Goal: Information Seeking & Learning: Learn about a topic

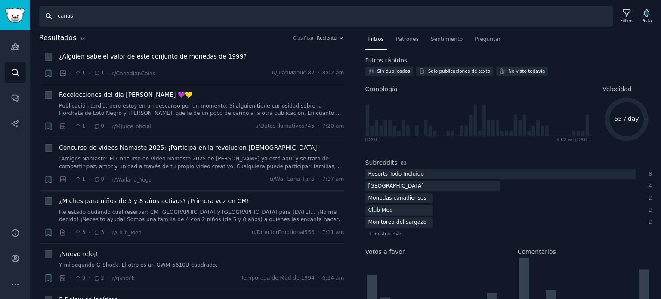
click at [85, 20] on input "canas" at bounding box center [326, 16] width 574 height 21
click at [19, 43] on icon "Barra lateral" at bounding box center [15, 46] width 9 height 9
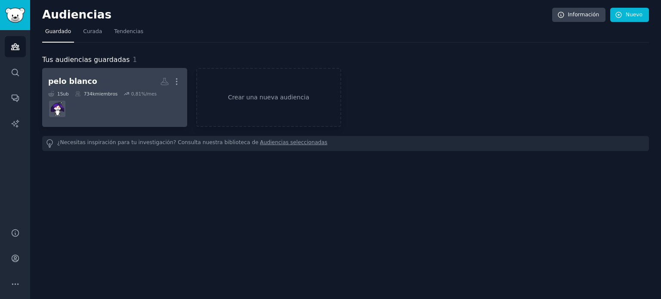
drag, startPoint x: 115, startPoint y: 58, endPoint x: 126, endPoint y: 74, distance: 19.0
click at [116, 58] on font "Tus audiencias guardadas" at bounding box center [85, 60] width 87 height 8
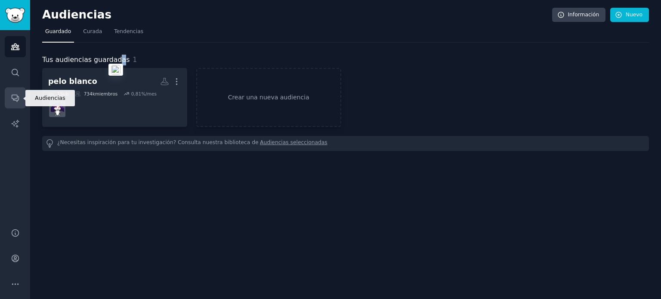
click at [19, 92] on link "Conversaciones" at bounding box center [15, 97] width 21 height 21
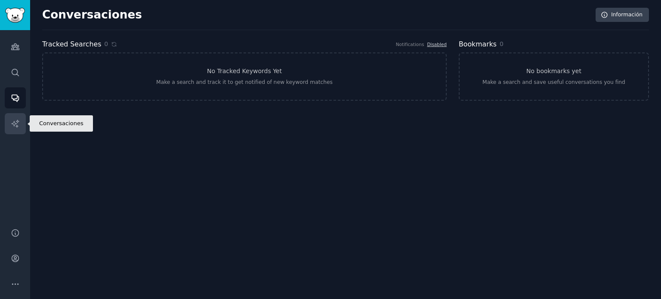
click at [11, 118] on link "Informes de IA" at bounding box center [15, 123] width 21 height 21
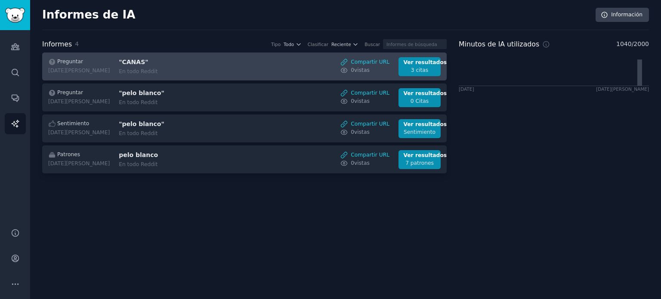
click at [138, 73] on font "En todo Reddit" at bounding box center [138, 71] width 39 height 6
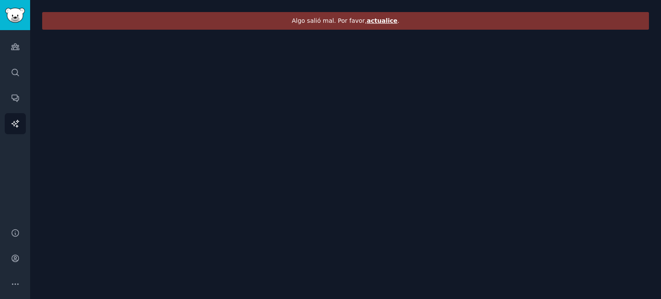
click at [381, 19] on font "actualice" at bounding box center [382, 20] width 31 height 7
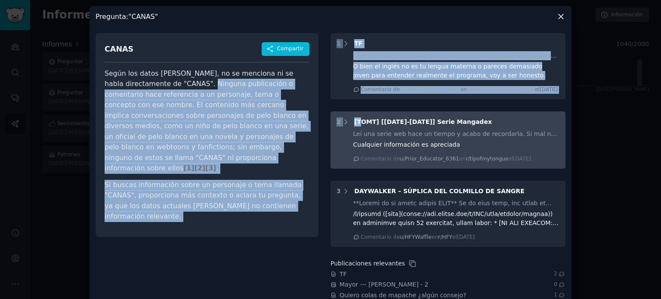
drag, startPoint x: 159, startPoint y: 86, endPoint x: 359, endPoint y: 120, distance: 203.1
click at [359, 120] on div "CANAS Compartir Según los datos [PERSON_NAME], no se menciona ni se habla direc…" at bounding box center [331, 205] width 470 height 356
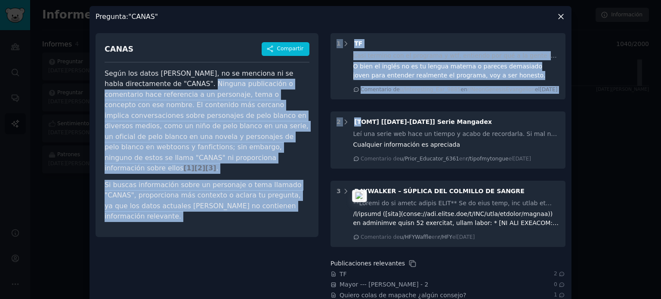
click at [557, 19] on icon at bounding box center [561, 16] width 9 height 9
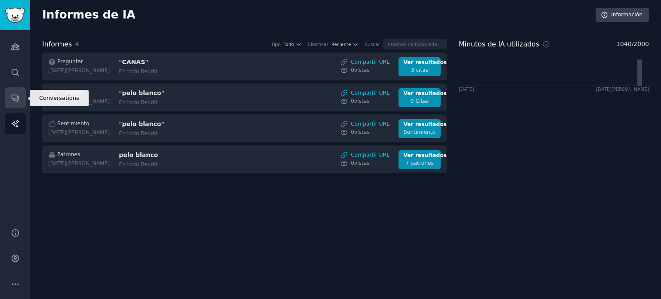
click at [10, 98] on link "Conversaciones" at bounding box center [15, 97] width 21 height 21
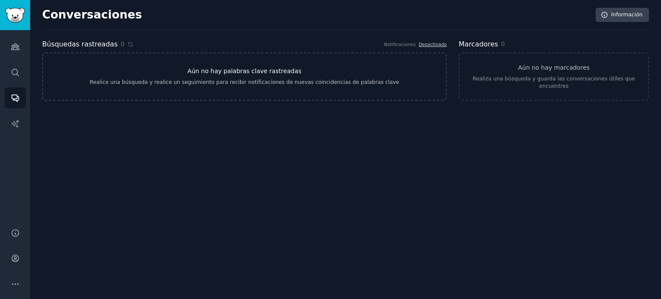
click at [147, 72] on link "Aún no hay palabras clave rastreadas Realice una búsqueda y realice un seguimie…" at bounding box center [244, 77] width 405 height 48
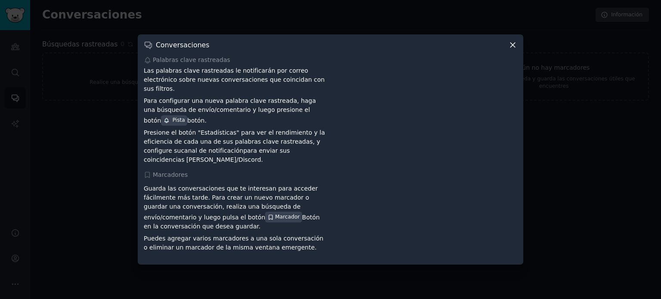
click at [513, 48] on icon at bounding box center [513, 45] width 5 height 5
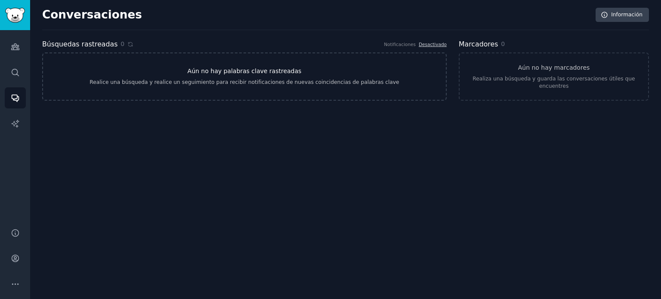
click at [286, 68] on font "Aún no hay palabras clave rastreadas" at bounding box center [245, 71] width 114 height 7
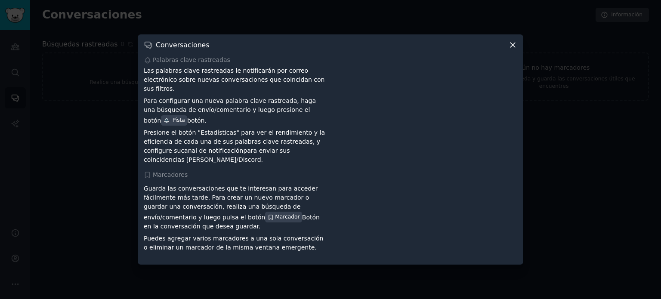
drag, startPoint x: 511, startPoint y: 50, endPoint x: 520, endPoint y: 50, distance: 8.2
click at [517, 50] on icon at bounding box center [512, 44] width 9 height 9
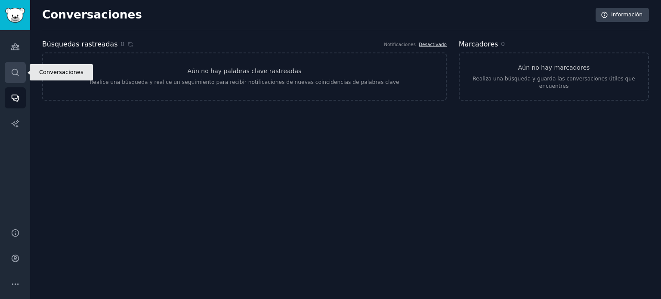
click at [6, 70] on link "Buscar" at bounding box center [15, 72] width 21 height 21
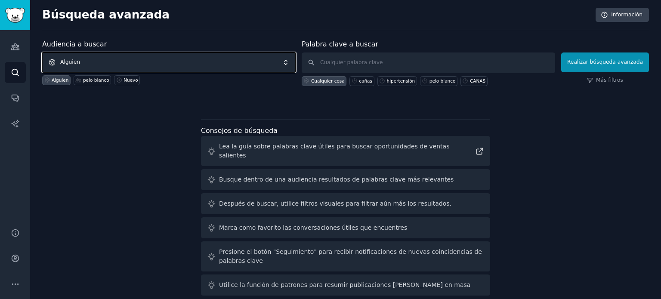
click at [88, 64] on span "Alguien" at bounding box center [169, 63] width 254 height 20
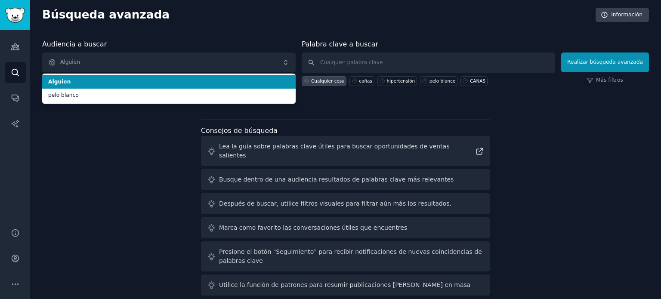
click at [61, 80] on font "Alguien" at bounding box center [59, 82] width 22 height 6
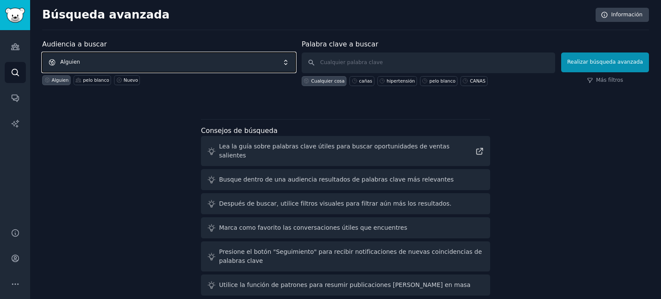
drag, startPoint x: 78, startPoint y: 66, endPoint x: 110, endPoint y: 65, distance: 31.9
click at [79, 65] on span "Alguien" at bounding box center [169, 63] width 254 height 20
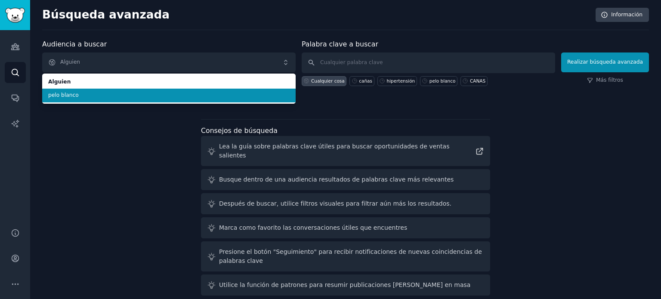
click at [68, 92] on font "pelo blanco" at bounding box center [63, 95] width 31 height 6
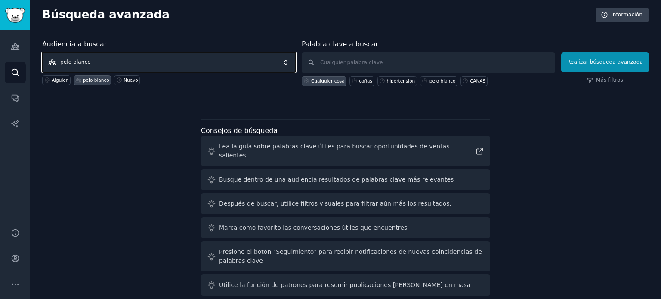
click at [267, 63] on span "pelo blanco" at bounding box center [169, 63] width 254 height 20
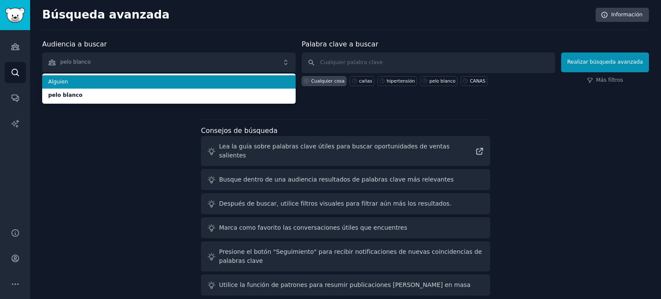
drag, startPoint x: 59, startPoint y: 85, endPoint x: 96, endPoint y: 72, distance: 38.3
click at [59, 84] on font "Alguien" at bounding box center [58, 82] width 20 height 6
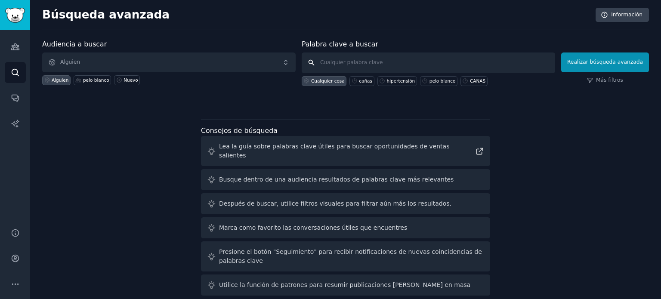
click at [355, 67] on input "text" at bounding box center [429, 63] width 254 height 21
type input "[PERSON_NAME] hair"
click button "Realizar búsqueda avanzada" at bounding box center [605, 63] width 88 height 20
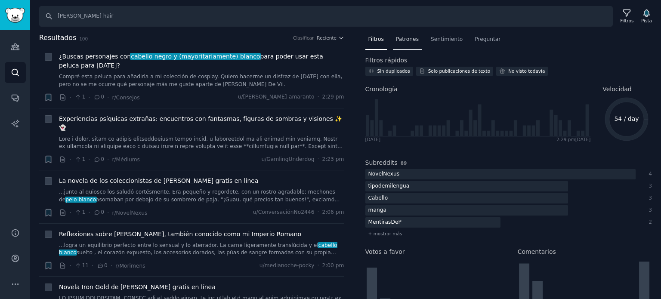
click at [411, 43] on div "Patrones" at bounding box center [407, 42] width 29 height 18
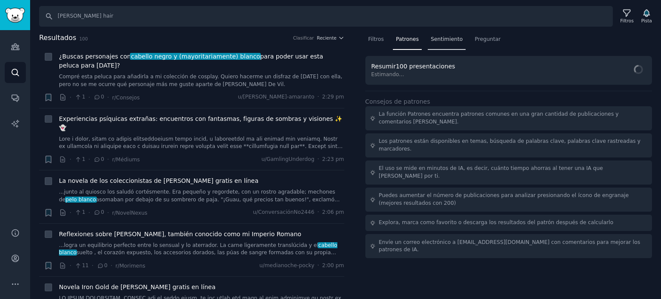
click at [445, 42] on font "Sentimiento" at bounding box center [447, 39] width 32 height 6
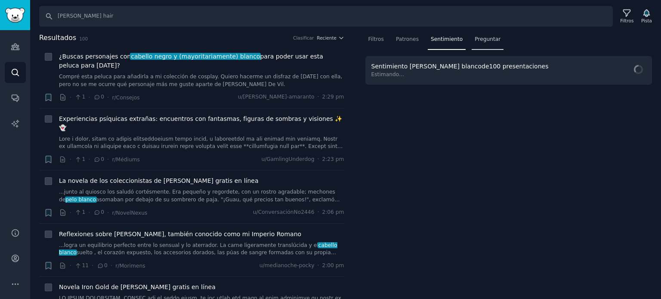
click at [479, 42] on font "Preguntar" at bounding box center [488, 39] width 26 height 6
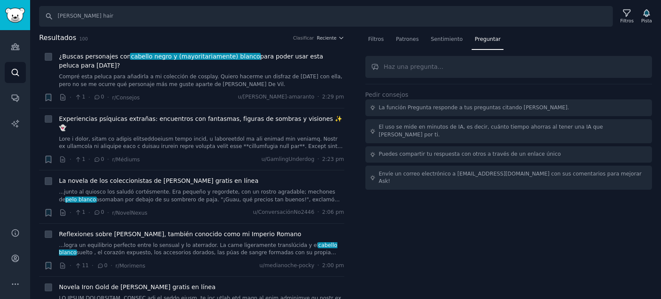
click at [411, 73] on input "text" at bounding box center [509, 67] width 287 height 22
click at [12, 46] on icon "Barra lateral" at bounding box center [15, 47] width 8 height 6
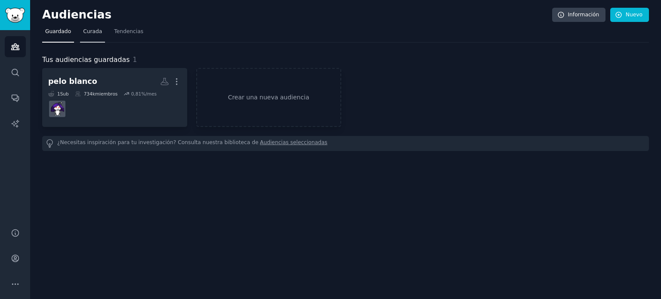
drag, startPoint x: 83, startPoint y: 31, endPoint x: 89, endPoint y: 31, distance: 6.0
click at [83, 31] on font "Curada" at bounding box center [92, 31] width 19 height 6
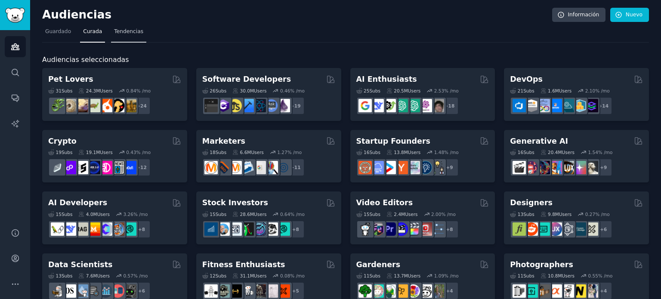
click at [129, 34] on font "Tendencias" at bounding box center [128, 31] width 29 height 6
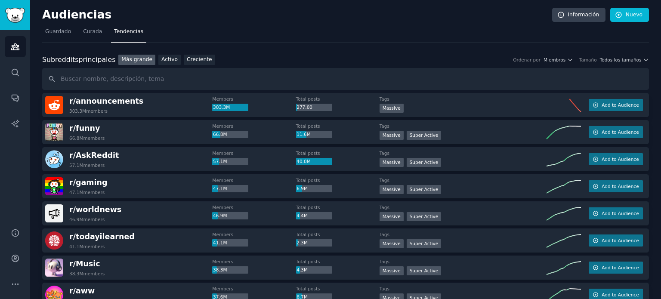
click at [85, 79] on input "text" at bounding box center [345, 79] width 607 height 22
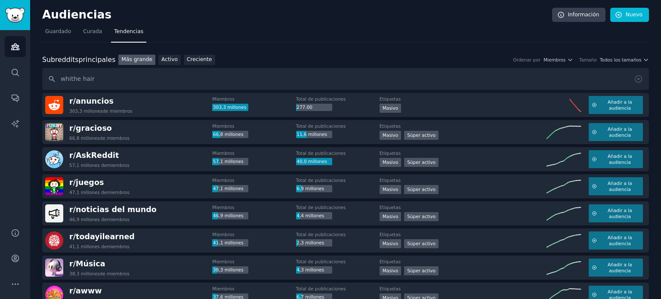
type input "whithe hair"
